Goal: Task Accomplishment & Management: Use online tool/utility

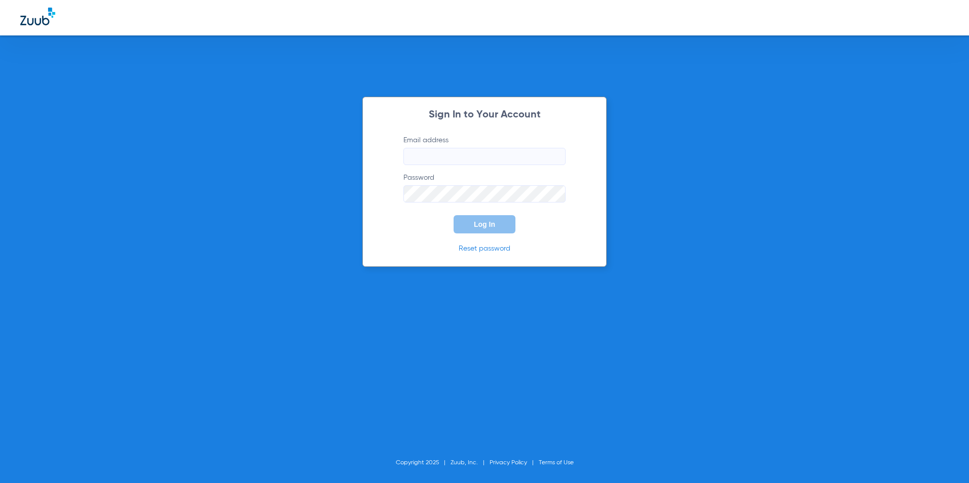
type input "plymouthdental36@gmail.com"
click at [485, 225] on span "Log In" at bounding box center [484, 224] width 21 height 8
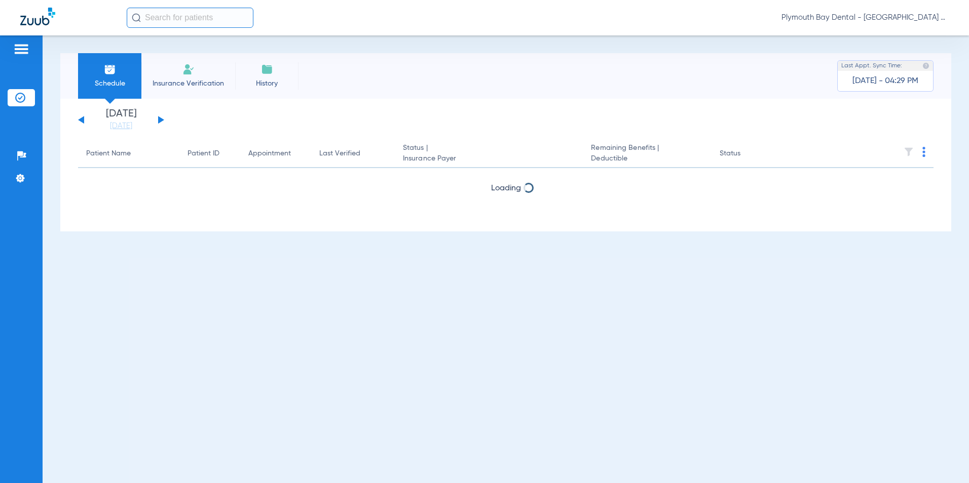
click at [160, 121] on button at bounding box center [161, 120] width 6 height 8
click at [81, 118] on button at bounding box center [81, 120] width 6 height 8
click at [161, 119] on button at bounding box center [161, 120] width 6 height 8
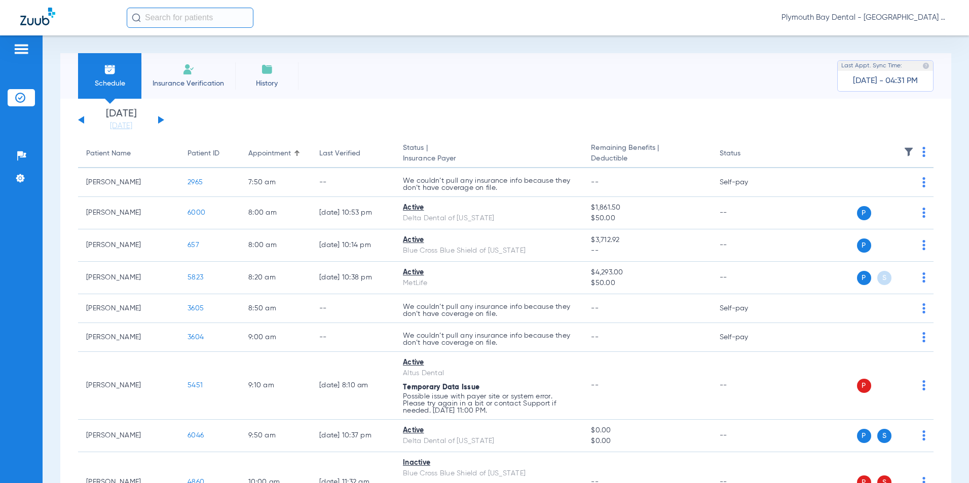
click at [160, 117] on div "[DATE] [DATE] [DATE] [DATE] [DATE] [DATE] [DATE] [DATE] [DATE] [DATE] [DATE] [D…" at bounding box center [121, 120] width 86 height 22
click at [160, 120] on button at bounding box center [161, 120] width 6 height 8
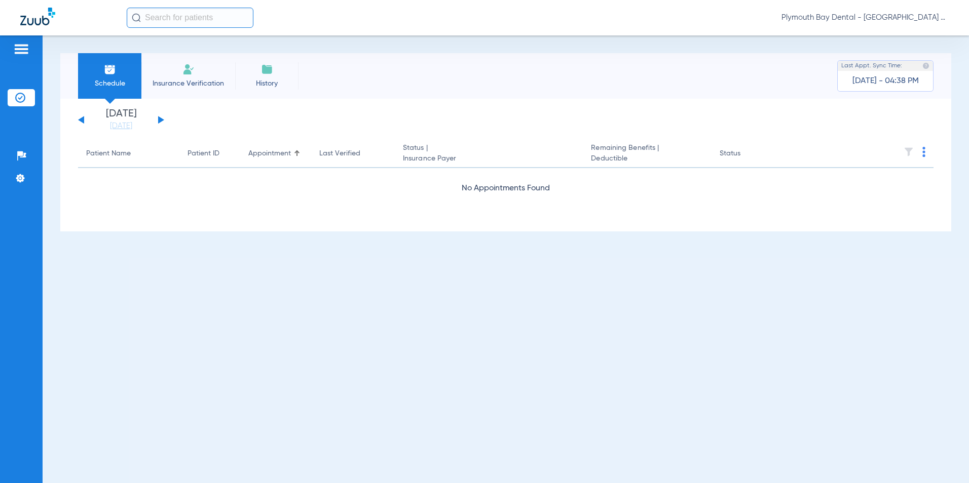
click at [84, 121] on div "[DATE] [DATE] [DATE] [DATE] [DATE] [DATE] [DATE] [DATE] [DATE] [DATE] [DATE] [D…" at bounding box center [121, 120] width 86 height 22
click at [82, 120] on button at bounding box center [81, 120] width 6 height 8
click at [160, 120] on button at bounding box center [161, 120] width 6 height 8
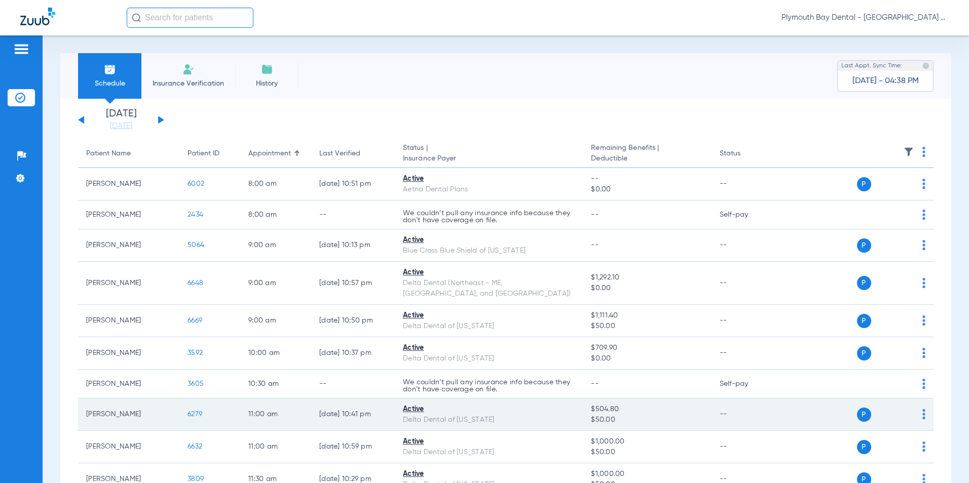
click at [194, 411] on span "6279" at bounding box center [194, 414] width 15 height 7
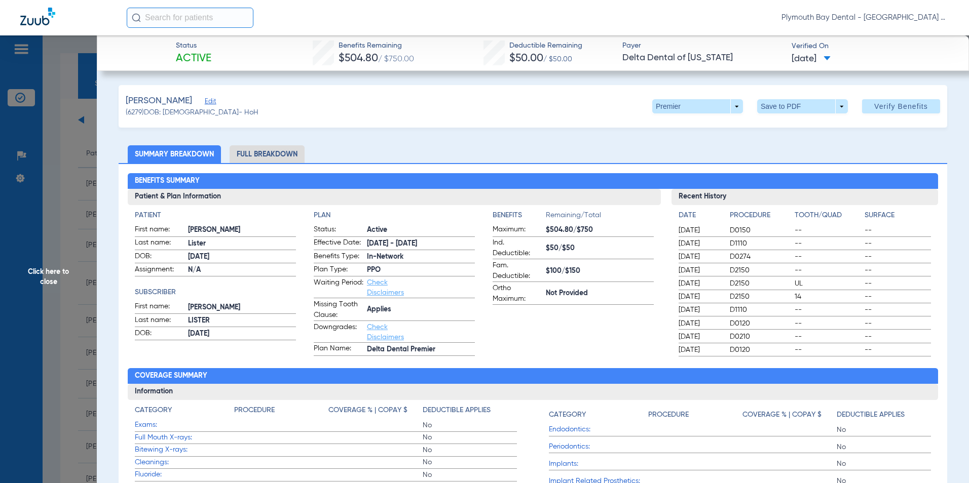
click at [59, 257] on span "Click here to close" at bounding box center [48, 276] width 97 height 483
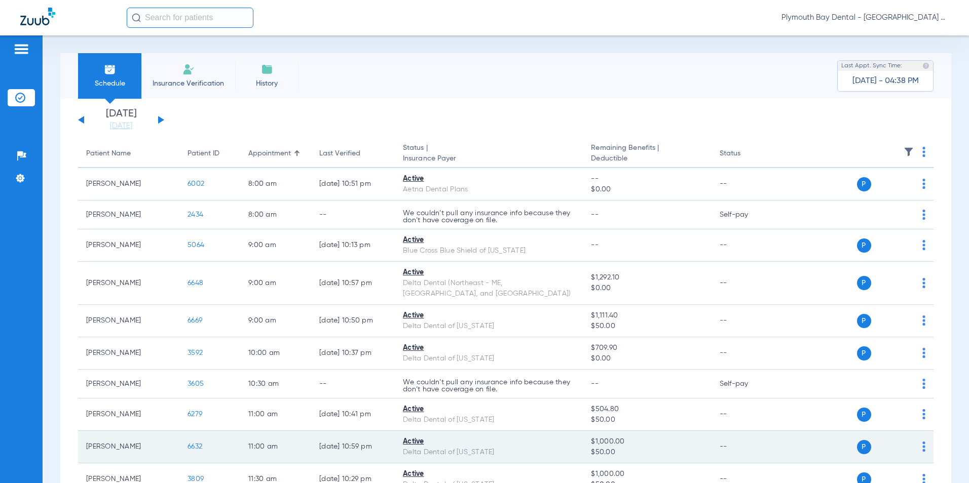
click at [200, 443] on span "6632" at bounding box center [194, 446] width 15 height 7
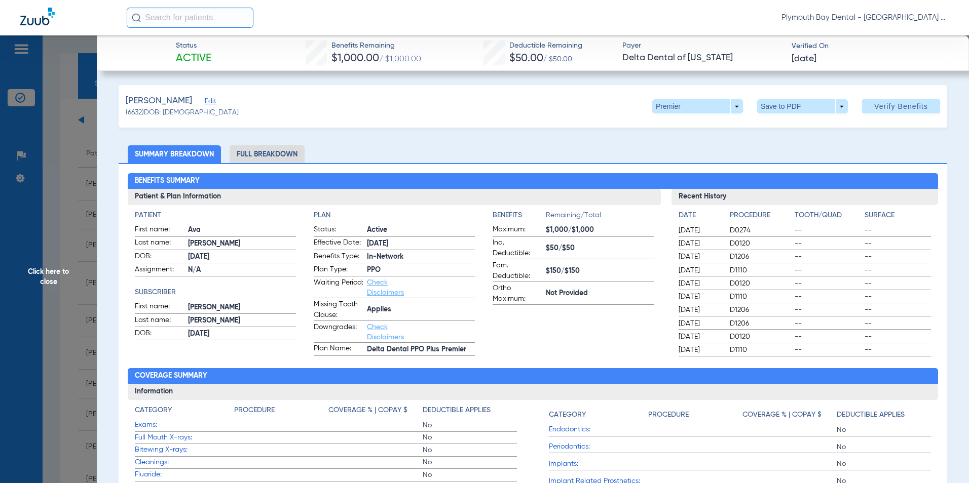
click at [54, 204] on span "Click here to close" at bounding box center [48, 276] width 97 height 483
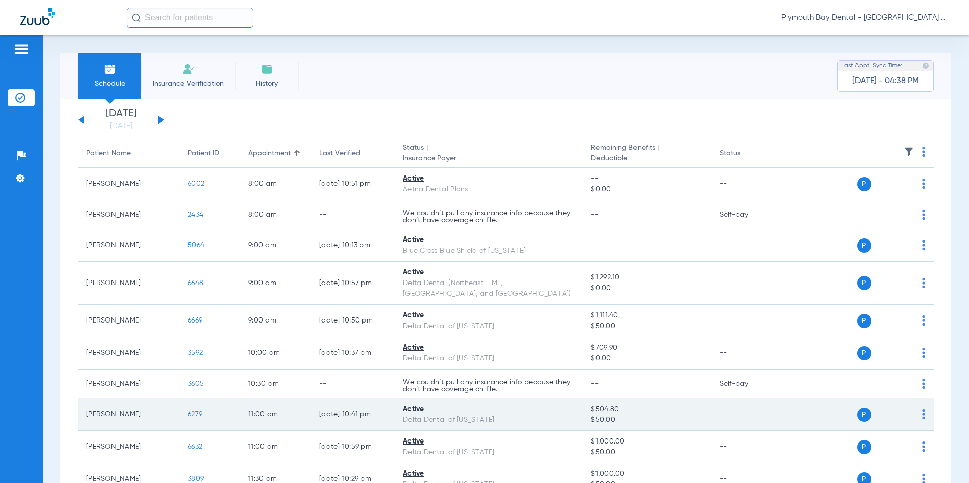
scroll to position [51, 0]
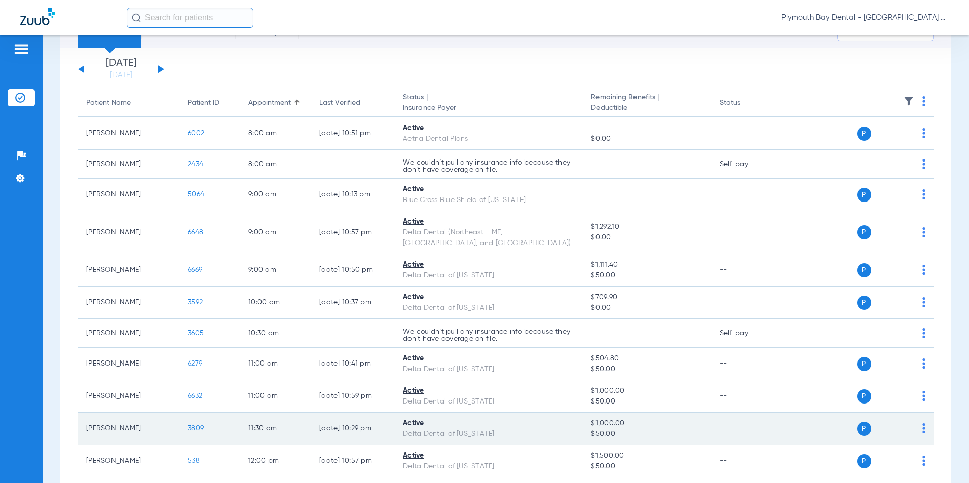
click at [196, 425] on span "3809" at bounding box center [195, 428] width 16 height 7
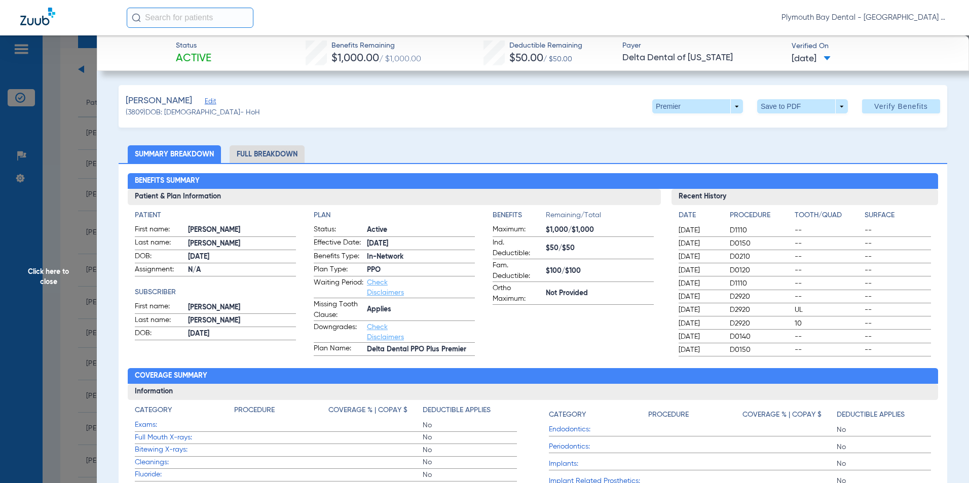
click at [71, 150] on span "Click here to close" at bounding box center [48, 276] width 97 height 483
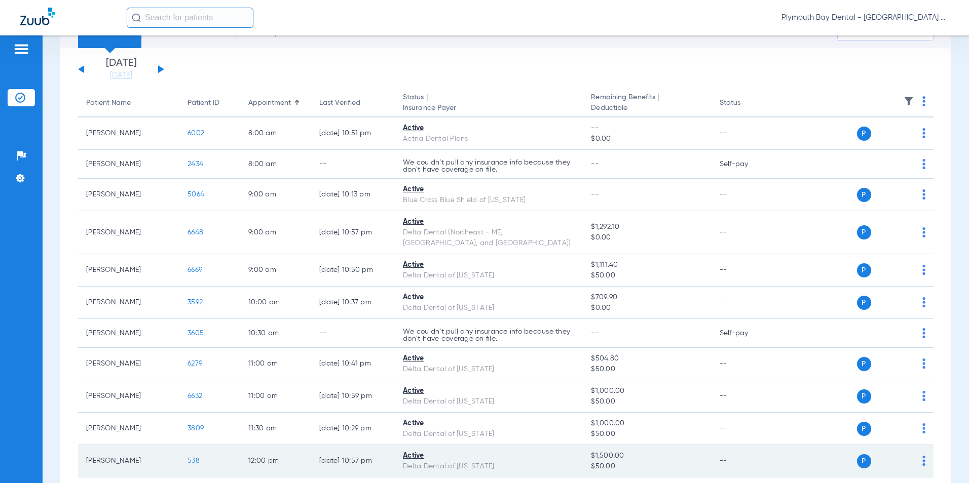
click at [195, 457] on span "538" at bounding box center [193, 460] width 12 height 7
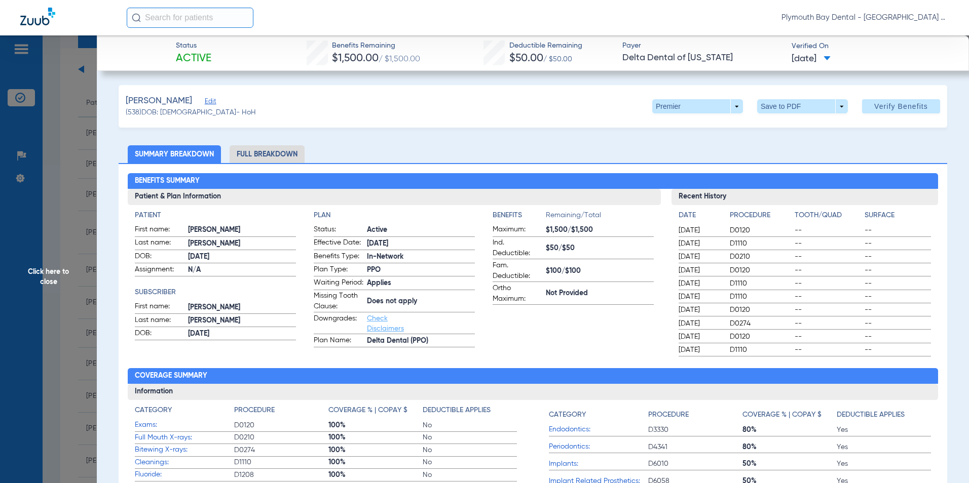
click at [78, 291] on span "Click here to close" at bounding box center [48, 276] width 97 height 483
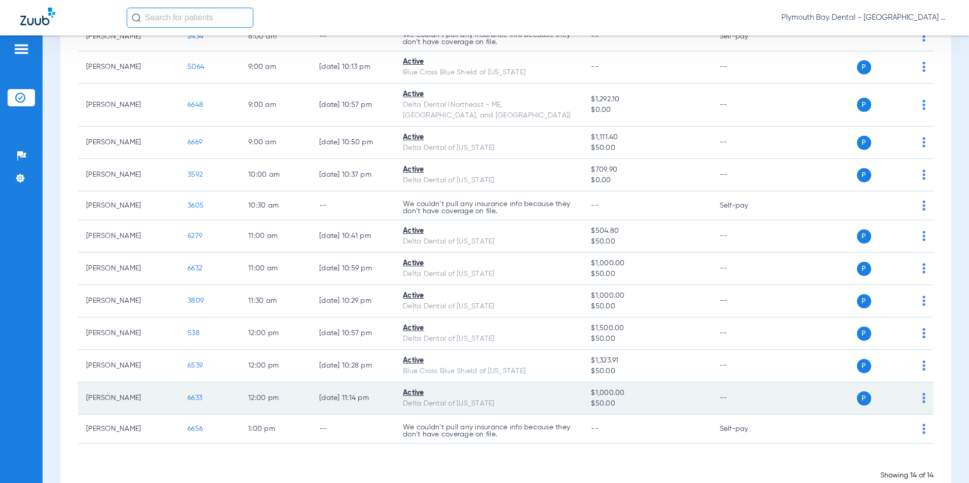
scroll to position [193, 0]
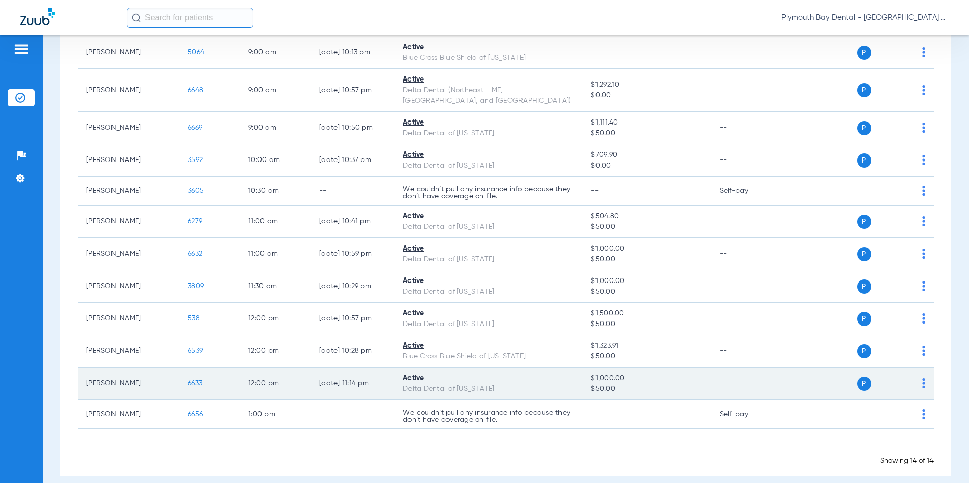
click at [197, 380] on span "6633" at bounding box center [194, 383] width 15 height 7
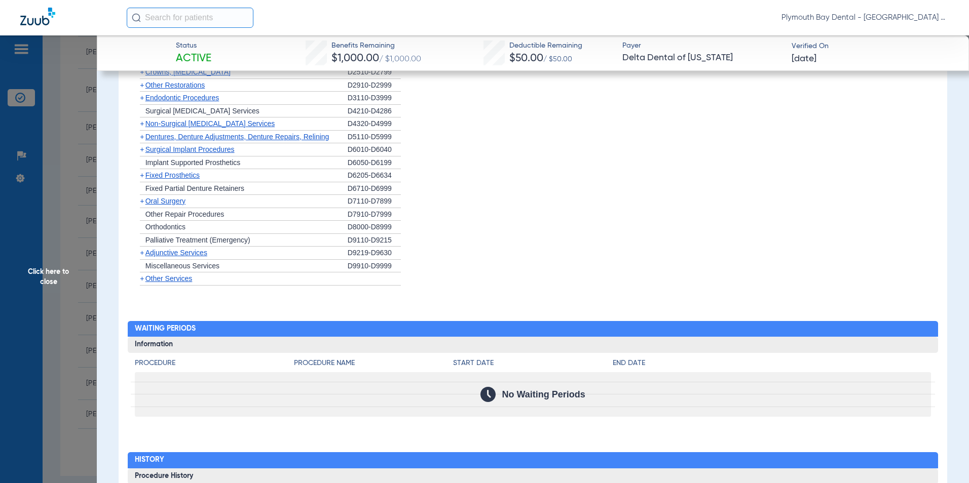
scroll to position [912, 0]
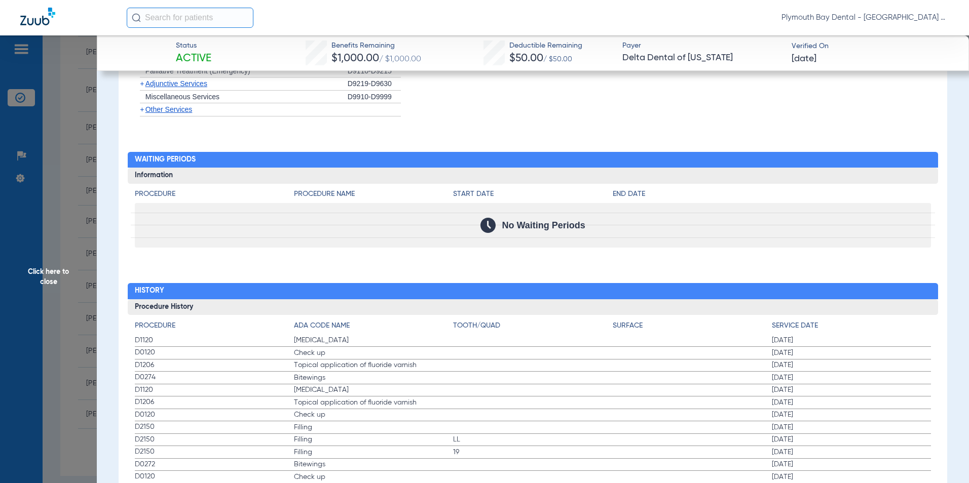
click at [51, 223] on span "Click here to close" at bounding box center [48, 276] width 97 height 483
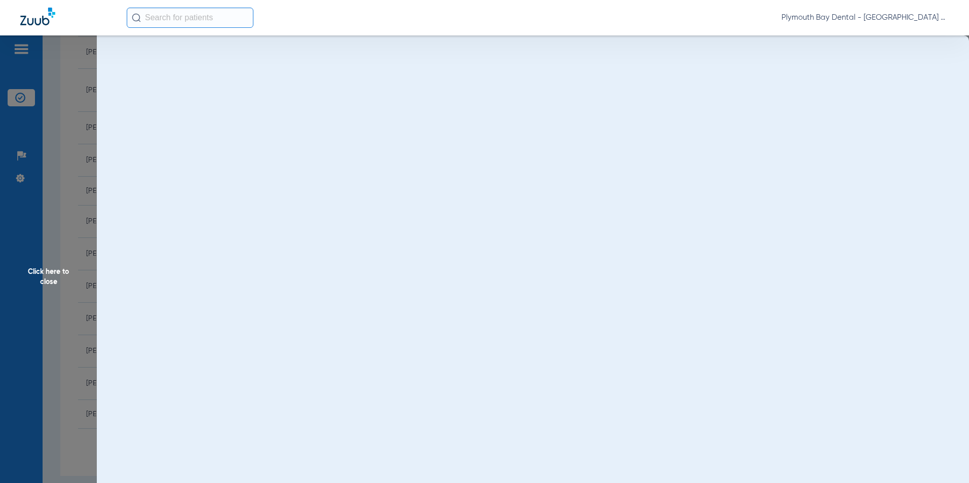
scroll to position [0, 0]
